Goal: Find specific page/section: Find specific page/section

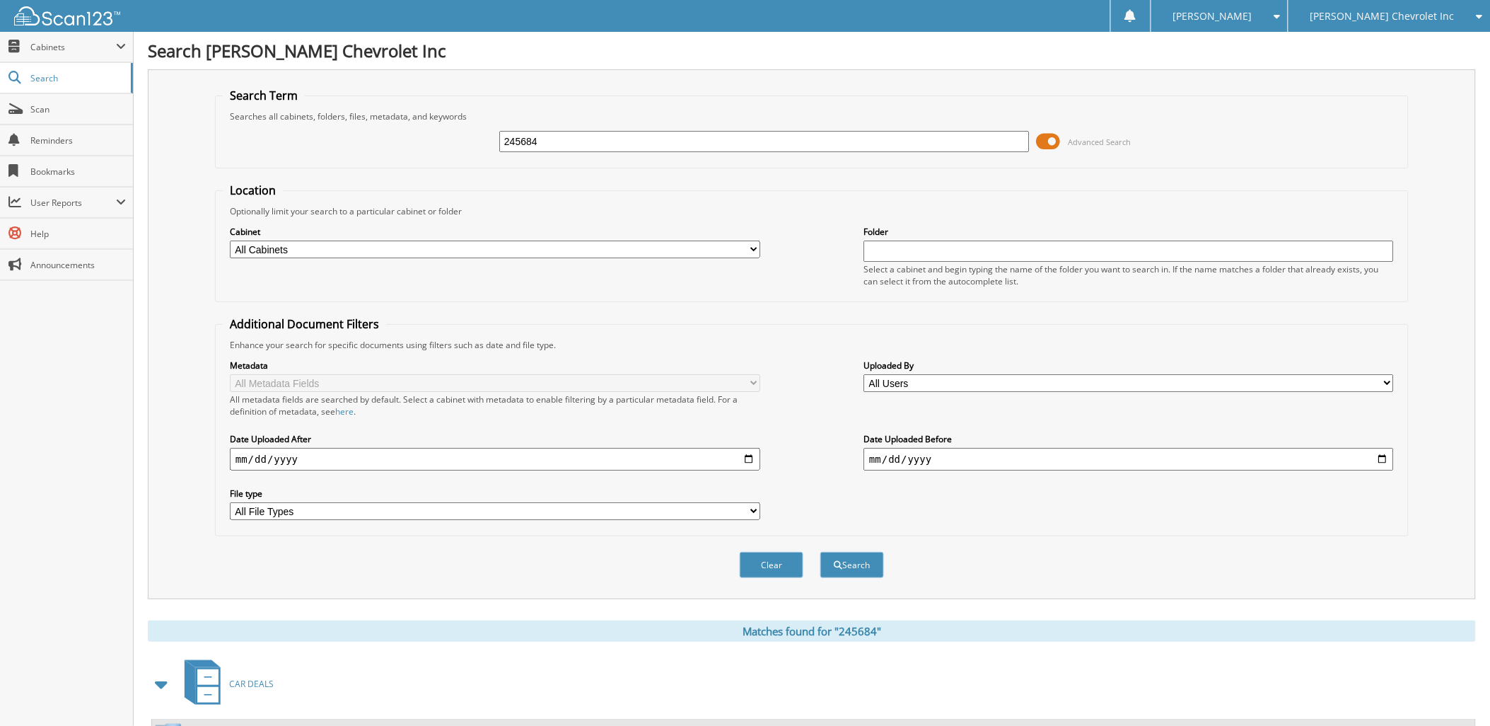
drag, startPoint x: 596, startPoint y: 140, endPoint x: 483, endPoint y: 139, distance: 112.5
click at [483, 139] on div "245684 Advanced Search" at bounding box center [812, 141] width 1179 height 38
type input "006991"
click at [849, 552] on button "Search" at bounding box center [853, 565] width 64 height 26
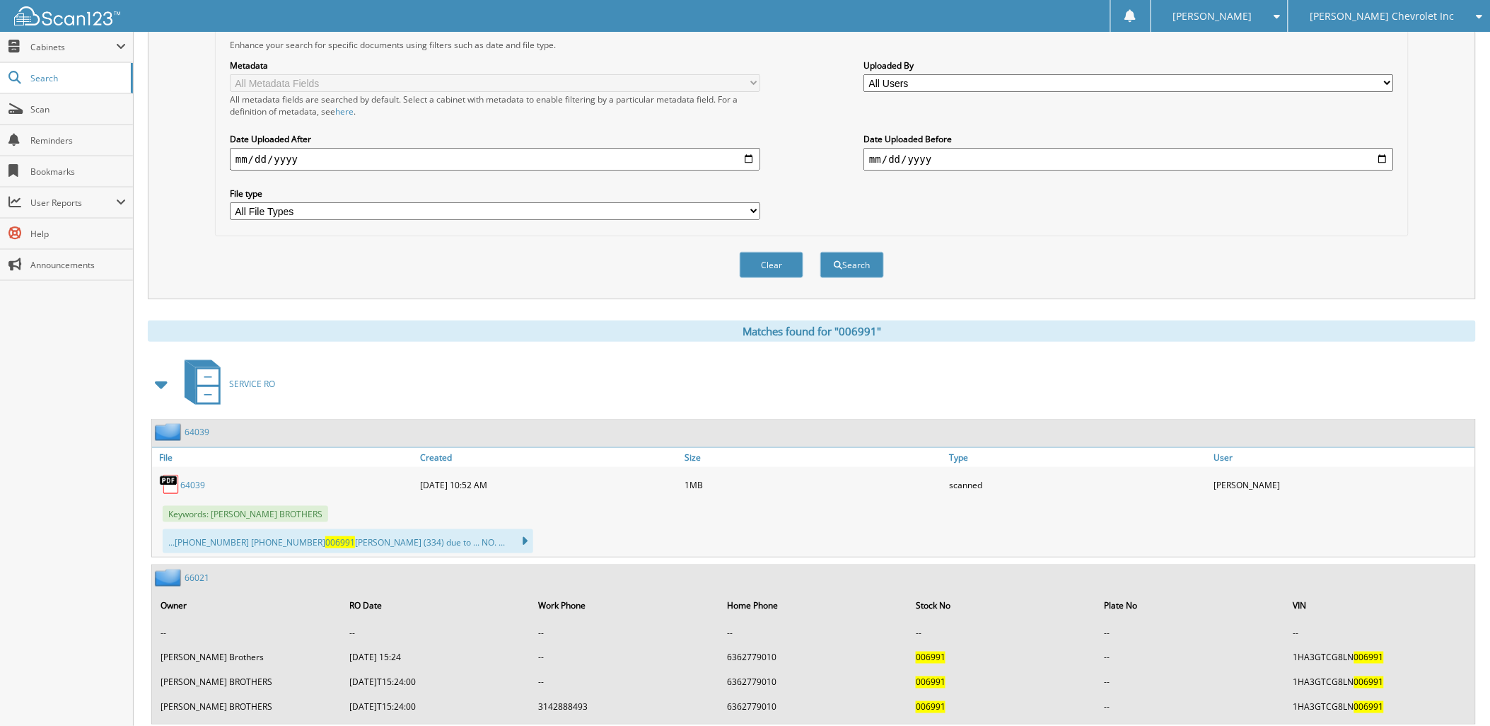
scroll to position [393, 0]
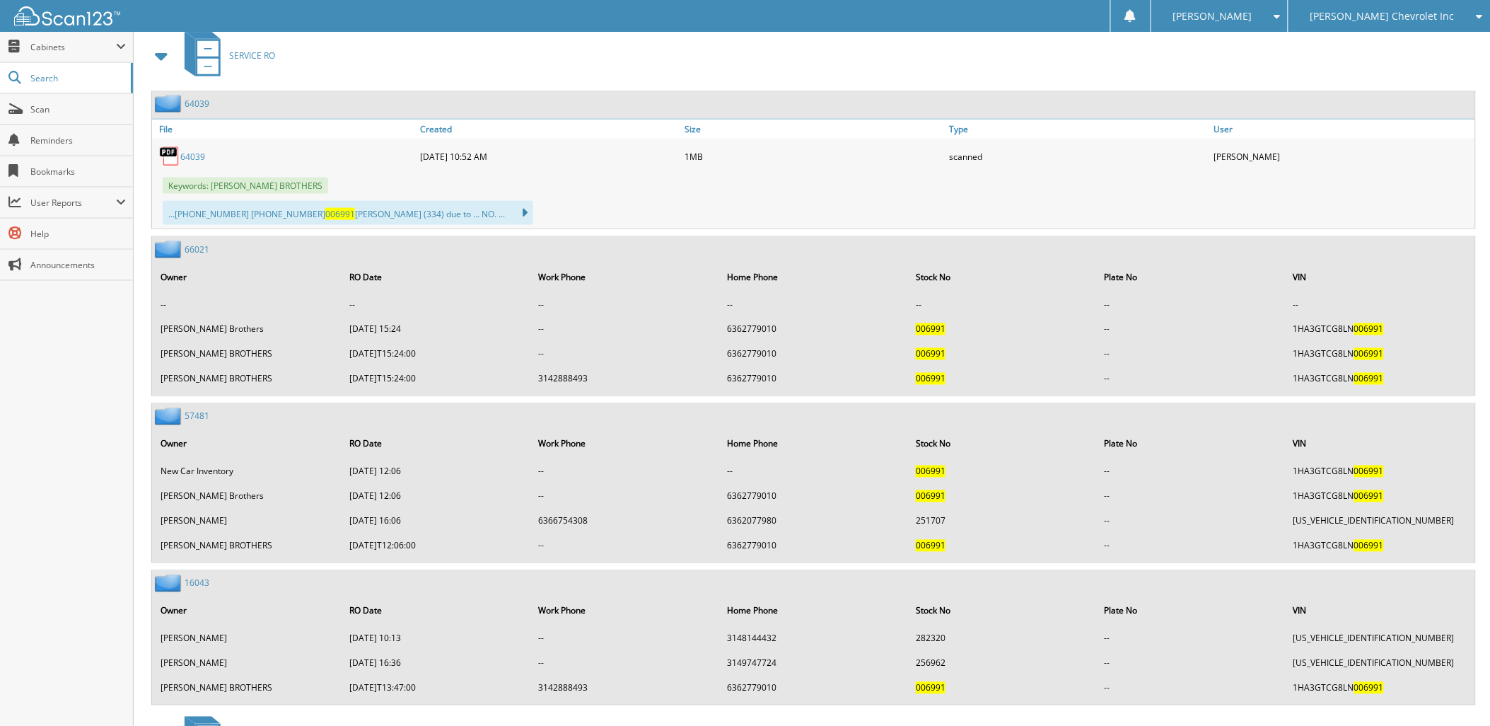
click at [157, 43] on span at bounding box center [162, 55] width 20 height 25
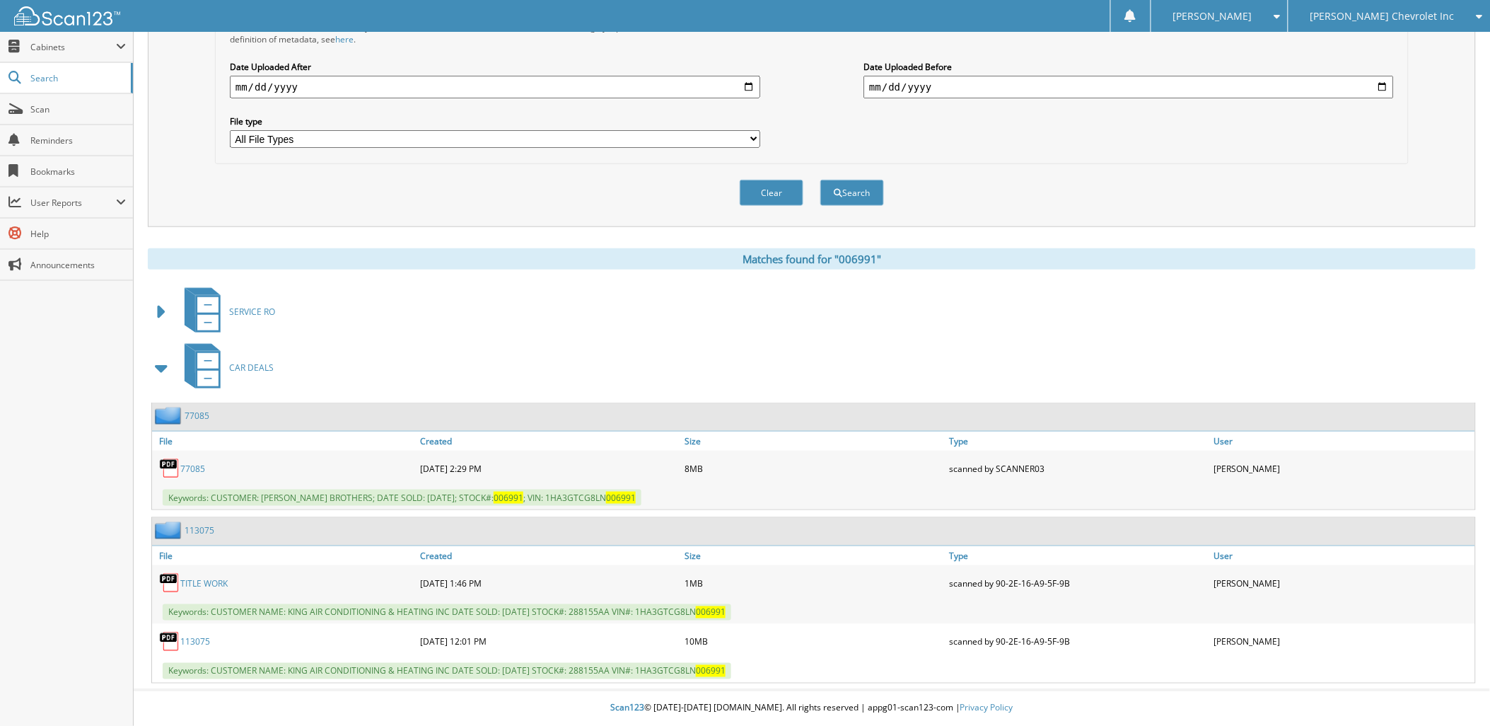
scroll to position [357, 0]
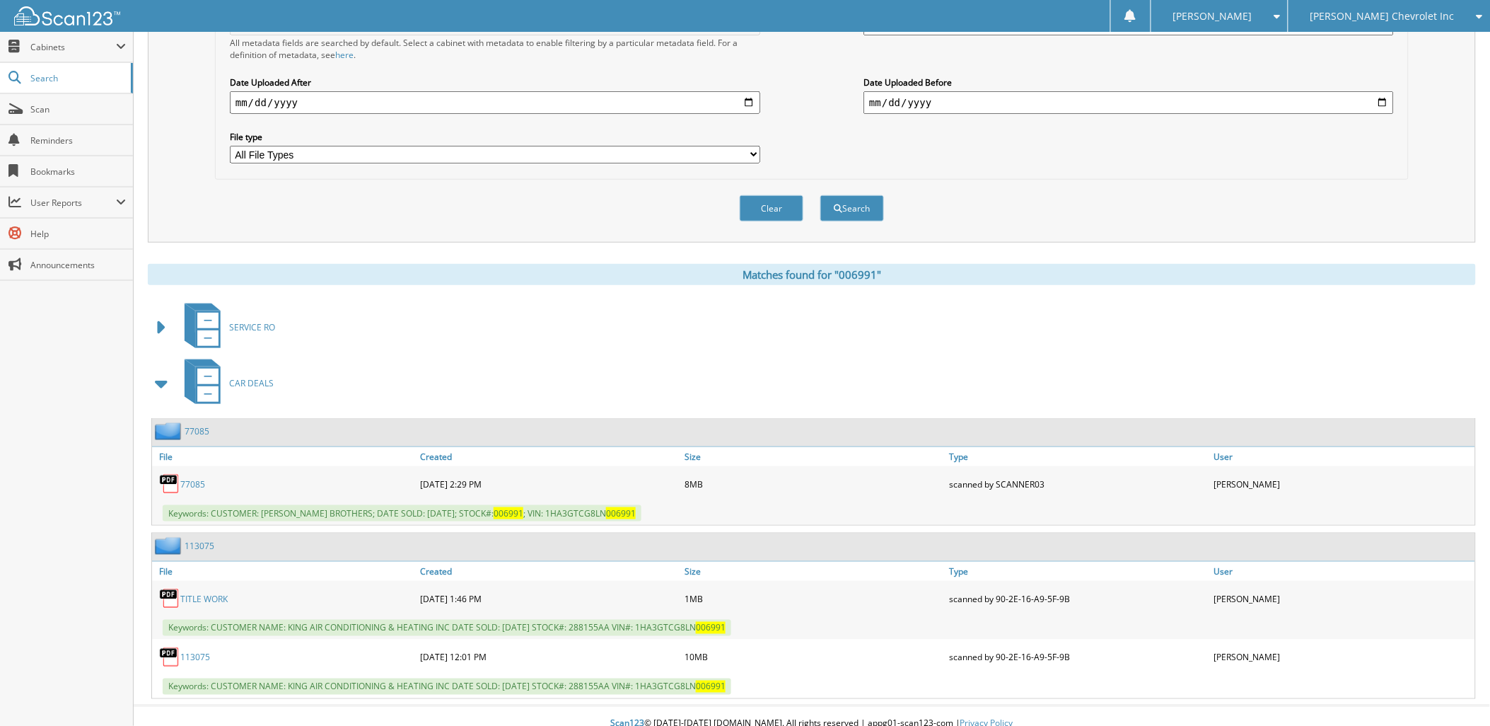
click at [187, 652] on link "113075" at bounding box center [195, 658] width 30 height 12
